Goal: Information Seeking & Learning: Understand process/instructions

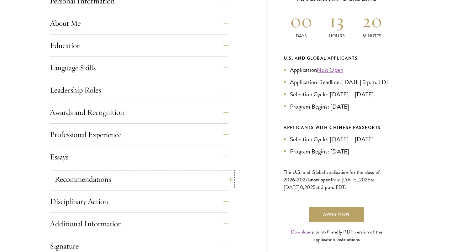
click at [105, 178] on button "Recommendations" at bounding box center [144, 179] width 179 height 15
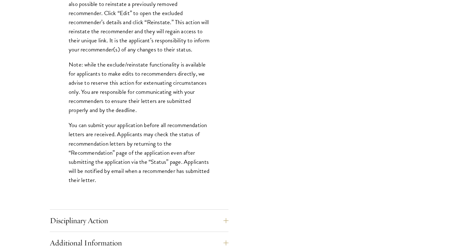
scroll to position [800, 0]
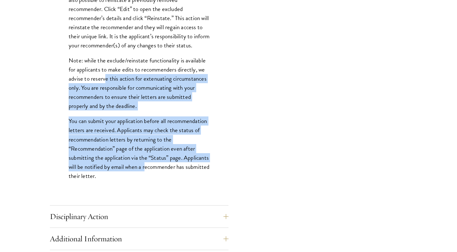
drag, startPoint x: 125, startPoint y: 154, endPoint x: 106, endPoint y: 87, distance: 69.6
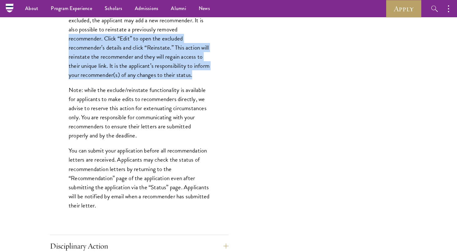
drag, startPoint x: 130, startPoint y: 83, endPoint x: 95, endPoint y: 45, distance: 51.3
click at [91, 38] on p "In extenuating cases when a recommender has informed an applicant that they are…" at bounding box center [139, 11] width 141 height 137
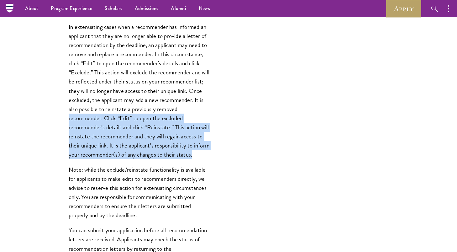
scroll to position [668, 0]
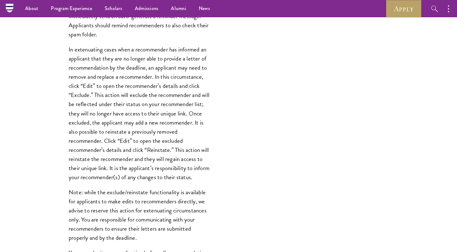
click at [155, 111] on p "In extenuating cases when a recommender has informed an applicant that they are…" at bounding box center [139, 113] width 141 height 137
click at [99, 61] on p "In extenuating cases when a recommender has informed an applicant that they are…" at bounding box center [139, 113] width 141 height 137
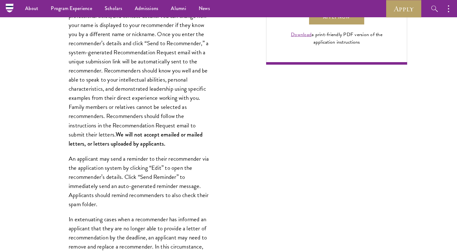
scroll to position [498, 0]
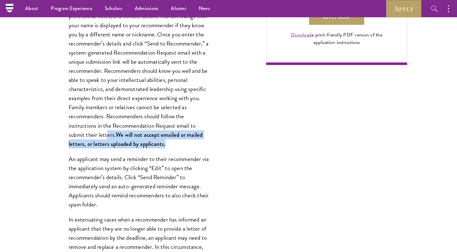
drag, startPoint x: 167, startPoint y: 143, endPoint x: 107, endPoint y: 133, distance: 61.2
click at [108, 134] on p "Register three recommenders by providing their names, professional titles, and …" at bounding box center [139, 76] width 141 height 146
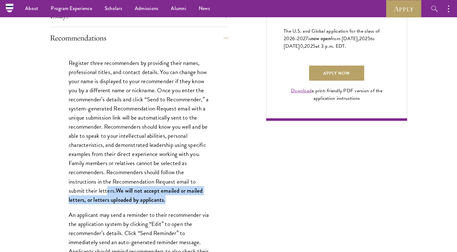
scroll to position [442, 0]
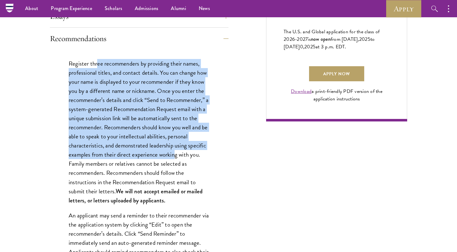
drag, startPoint x: 104, startPoint y: 62, endPoint x: 175, endPoint y: 158, distance: 119.4
click at [175, 158] on p "Register three recommenders by providing their names, professional titles, and …" at bounding box center [139, 132] width 141 height 146
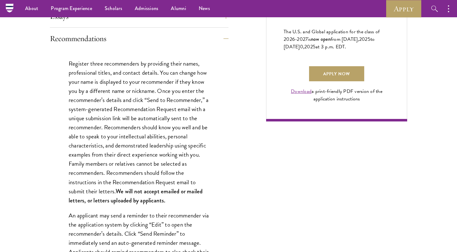
click at [146, 148] on p "Register three recommenders by providing their names, professional titles, and …" at bounding box center [139, 132] width 141 height 146
click at [87, 43] on button "Recommendations" at bounding box center [144, 38] width 179 height 15
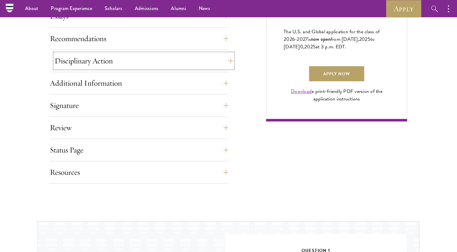
click at [120, 61] on button "Disciplinary Action" at bounding box center [144, 60] width 179 height 15
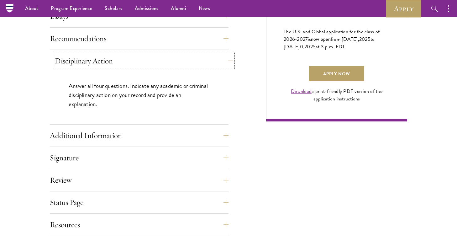
click at [120, 61] on button "Disciplinary Action" at bounding box center [144, 60] width 179 height 15
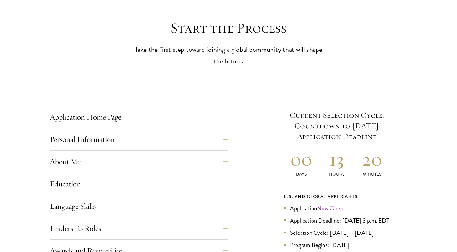
scroll to position [168, 0]
